Goal: Use online tool/utility: Utilize a website feature to perform a specific function

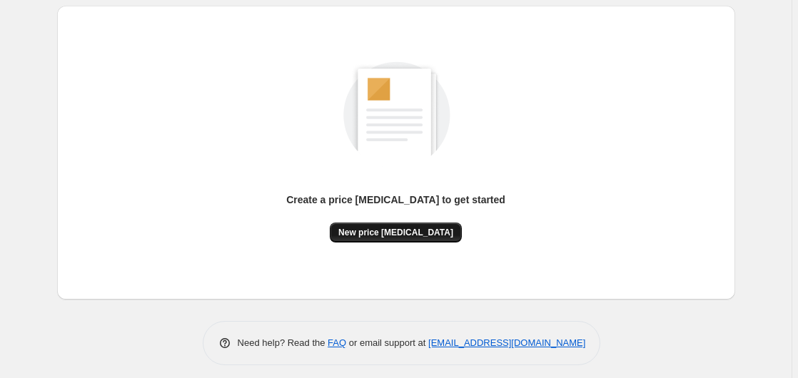
scroll to position [156, 0]
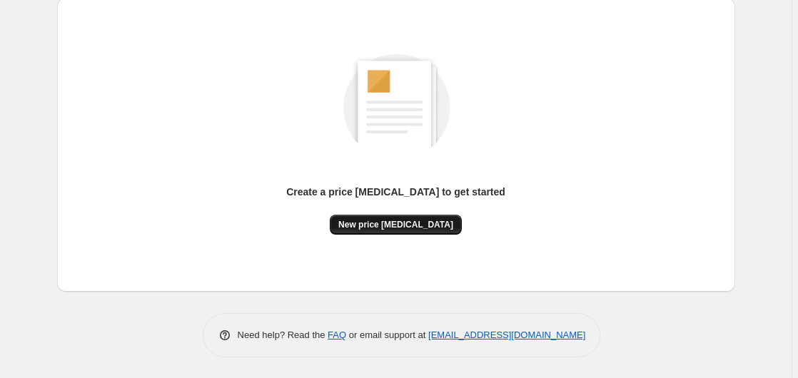
click at [391, 229] on span "New price [MEDICAL_DATA]" at bounding box center [395, 224] width 115 height 11
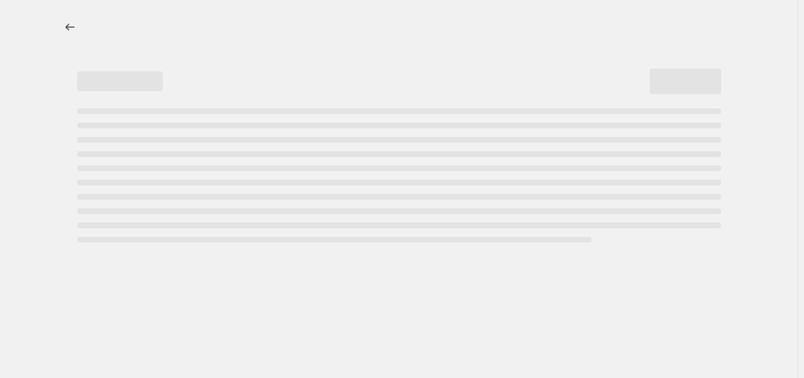
select select "percentage"
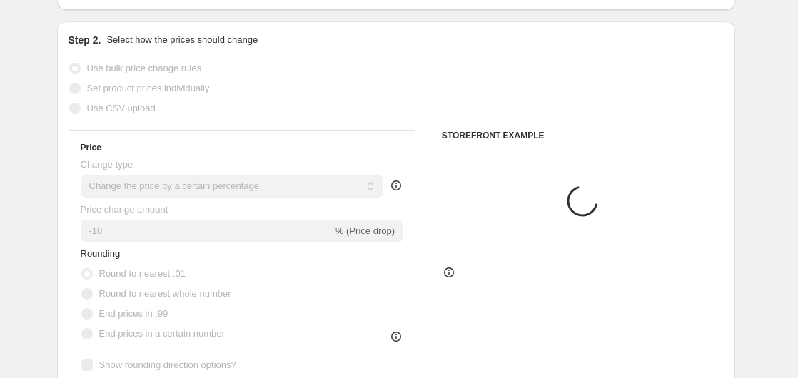
scroll to position [218, 0]
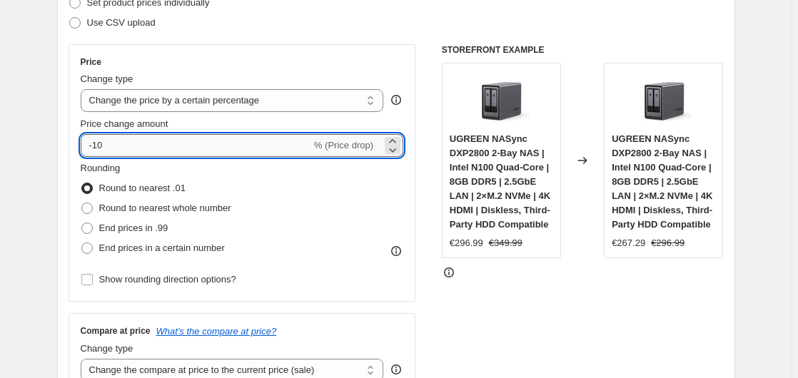
click at [134, 143] on input "-10" at bounding box center [196, 145] width 230 height 23
type input "-1"
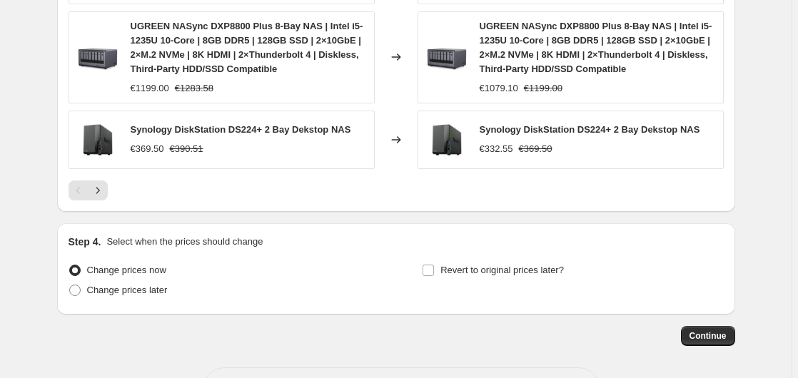
scroll to position [1139, 0]
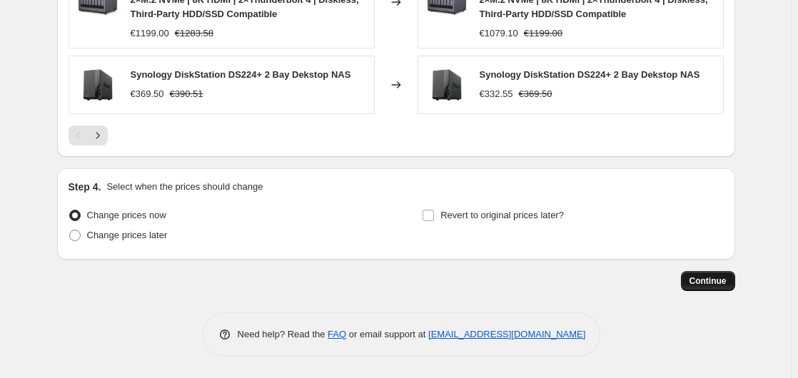
type input "-35"
click at [724, 281] on span "Continue" at bounding box center [707, 280] width 37 height 11
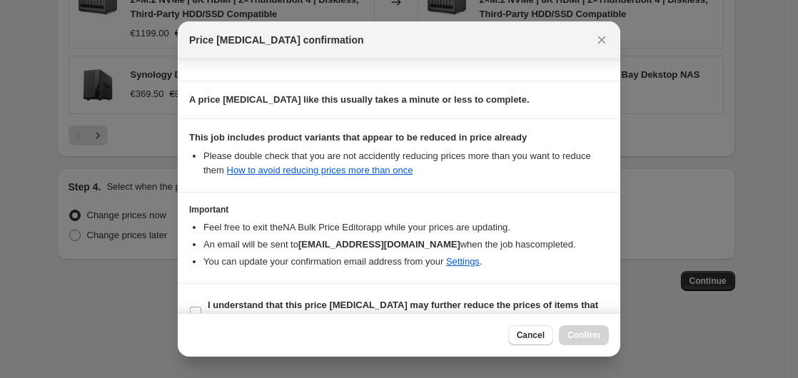
scroll to position [225, 0]
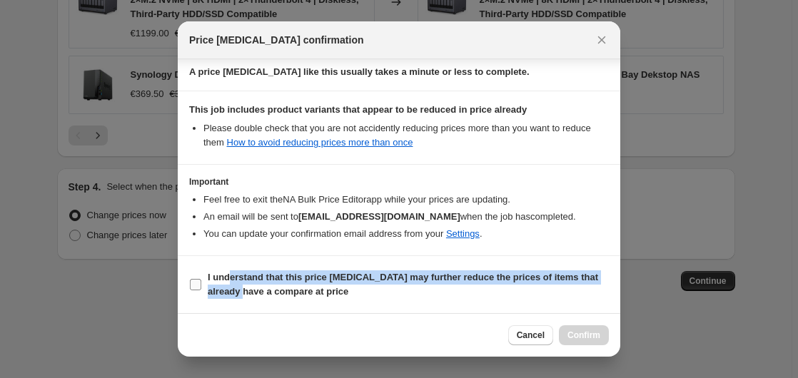
click at [230, 285] on span "I understand that this price [MEDICAL_DATA] may further reduce the prices of it…" at bounding box center [408, 284] width 401 height 29
click at [391, 277] on b "I understand that this price [MEDICAL_DATA] may further reduce the prices of it…" at bounding box center [403, 284] width 390 height 25
click at [201, 279] on input "I understand that this price [MEDICAL_DATA] may further reduce the prices of it…" at bounding box center [195, 284] width 11 height 11
checkbox input "true"
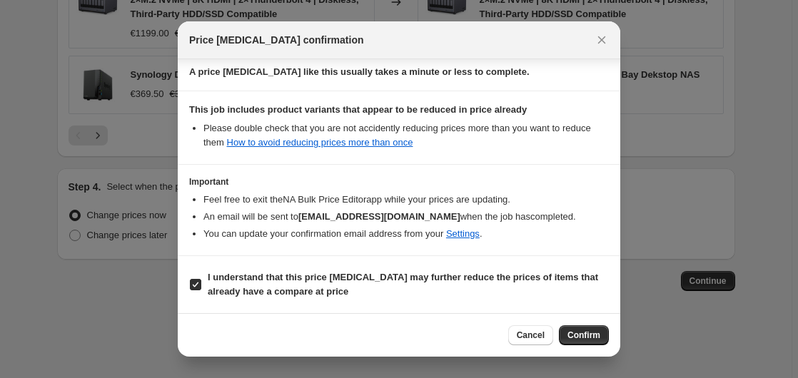
click at [595, 333] on span "Confirm" at bounding box center [583, 335] width 33 height 11
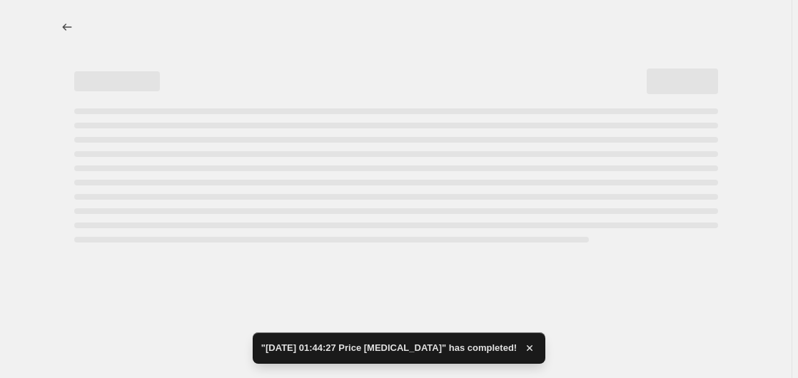
select select "percentage"
